Goal: Information Seeking & Learning: Learn about a topic

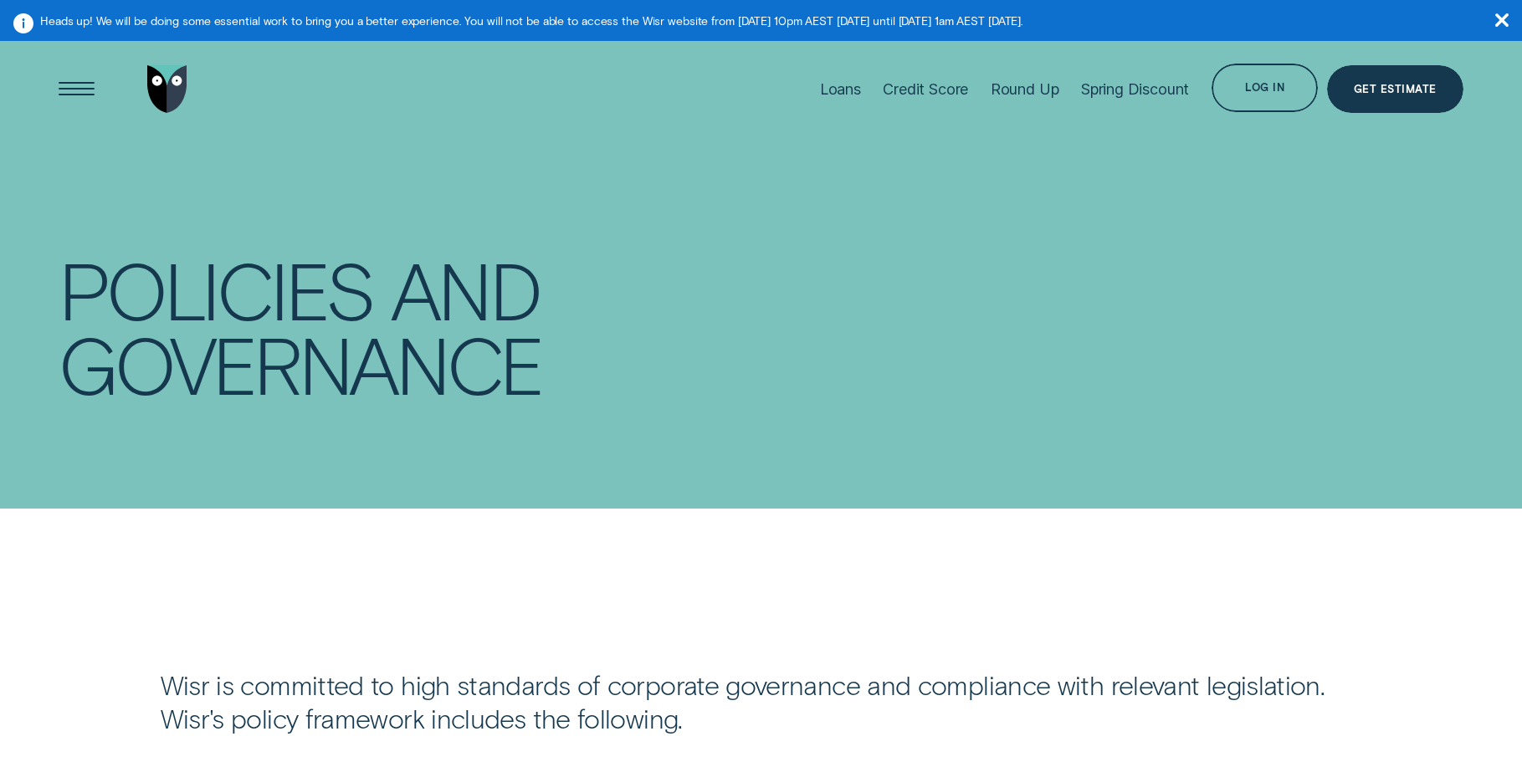
scroll to position [715, 0]
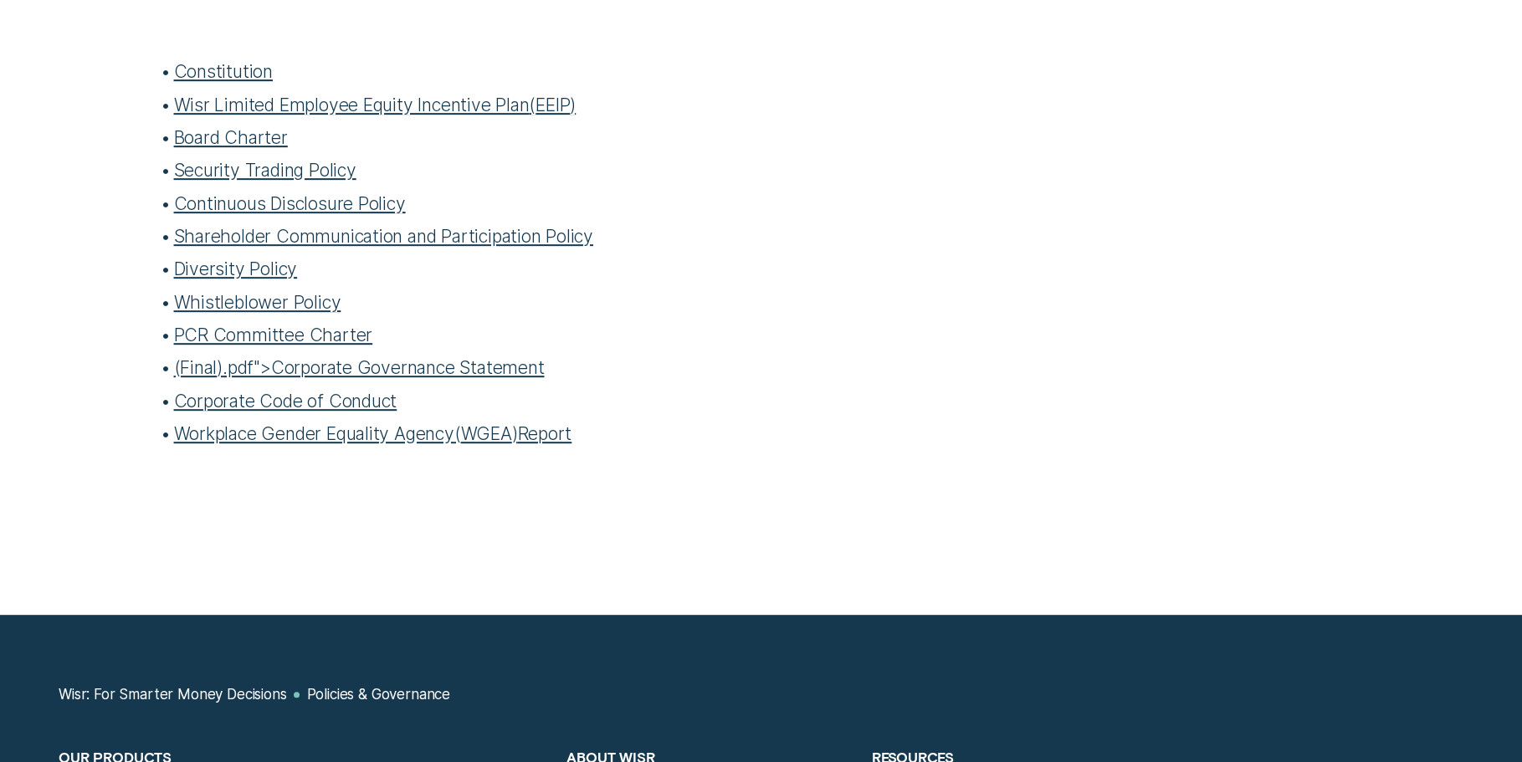
scroll to position [715, 0]
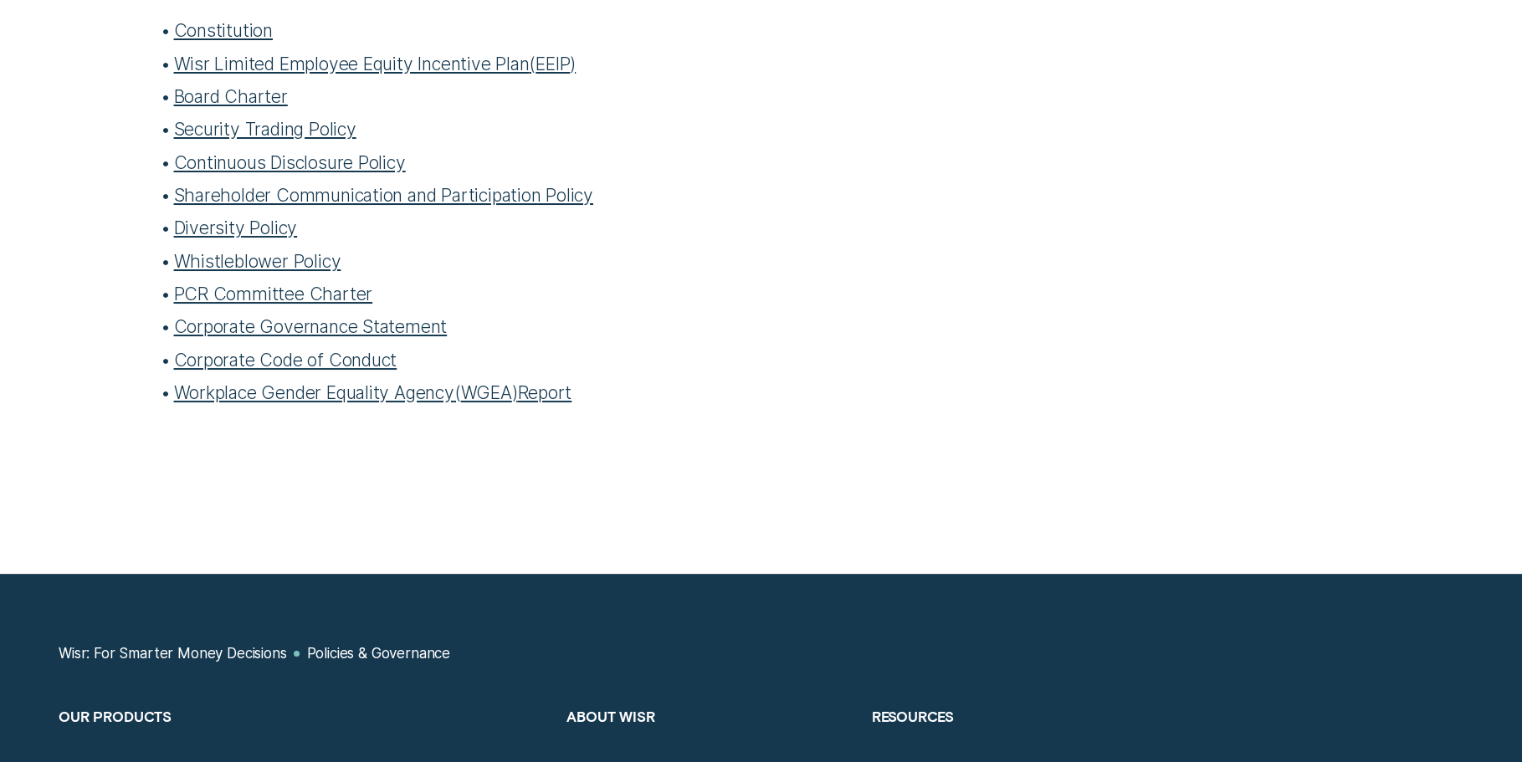
scroll to position [755, 0]
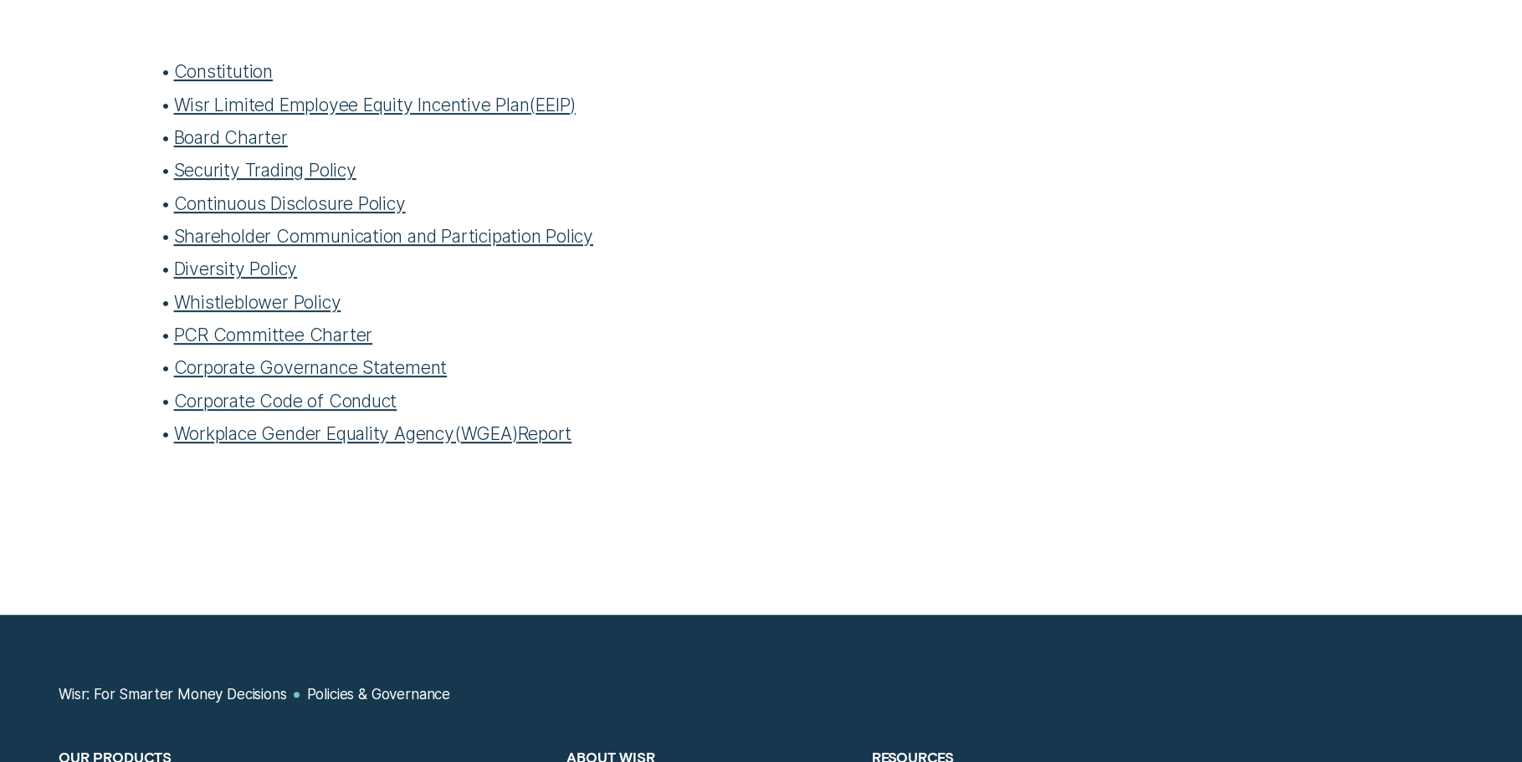
click at [301, 368] on link "Corporate Governance Statement" at bounding box center [311, 367] width 274 height 22
